Goal: Information Seeking & Learning: Check status

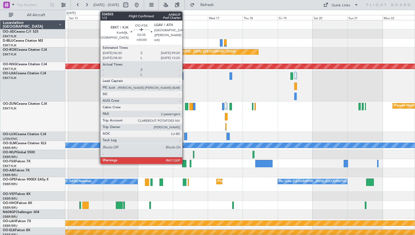
click at [185, 163] on div at bounding box center [184, 163] width 4 height 7
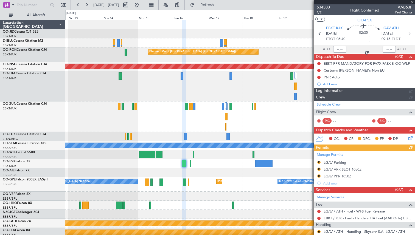
click at [322, 6] on span "534503" at bounding box center [323, 7] width 13 height 6
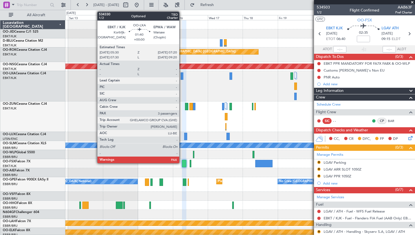
click at [182, 76] on div at bounding box center [182, 75] width 3 height 7
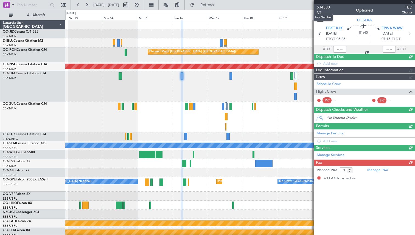
click at [327, 8] on span "534330" at bounding box center [323, 7] width 13 height 6
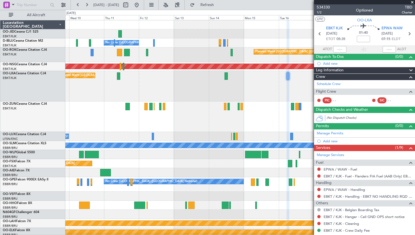
click at [205, 50] on div "Planned Maint [GEOGRAPHIC_DATA] ([GEOGRAPHIC_DATA])" at bounding box center [239, 54] width 349 height 15
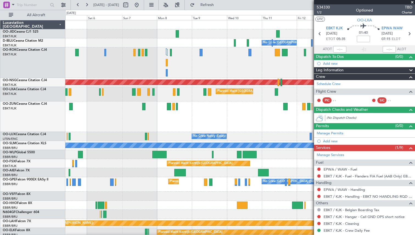
click at [148, 62] on div "Planned Maint [GEOGRAPHIC_DATA] ([GEOGRAPHIC_DATA])" at bounding box center [239, 62] width 349 height 30
click at [141, 4] on button at bounding box center [136, 5] width 9 height 9
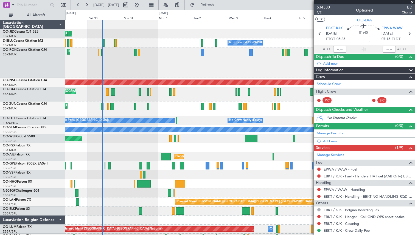
click at [413, 1] on span at bounding box center [411, 2] width 5 height 5
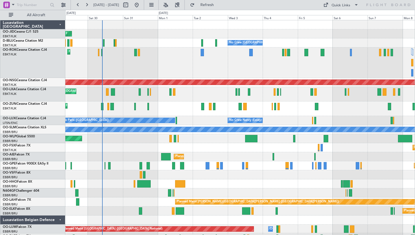
type input "0"
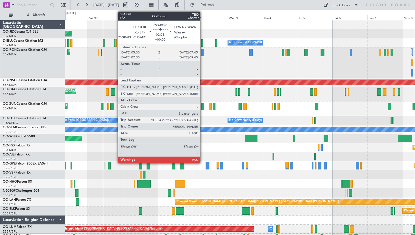
click at [203, 50] on div at bounding box center [202, 52] width 3 height 7
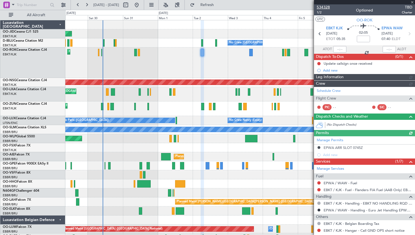
click at [323, 6] on span "534328" at bounding box center [323, 7] width 13 height 6
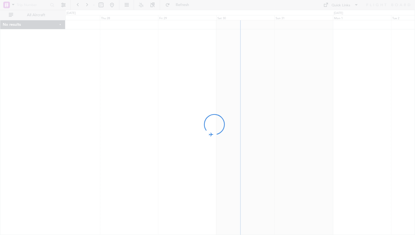
click at [241, 24] on div at bounding box center [207, 117] width 415 height 235
